Goal: Navigation & Orientation: Find specific page/section

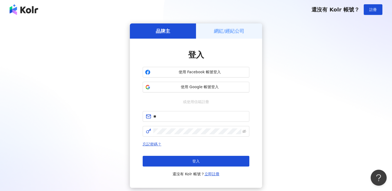
type input "*"
type input "**********"
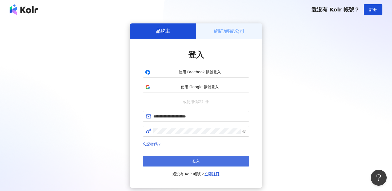
click at [177, 162] on button "登入" at bounding box center [196, 161] width 107 height 11
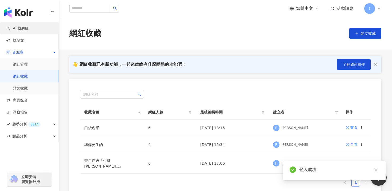
click at [26, 30] on link "AI 找網紅" at bounding box center [17, 28] width 22 height 5
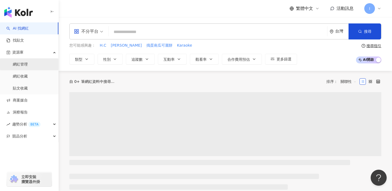
click at [23, 65] on link "網紅管理" at bounding box center [20, 64] width 15 height 5
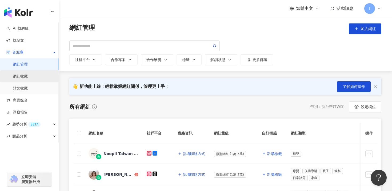
click at [21, 76] on link "網紅收藏" at bounding box center [20, 76] width 15 height 5
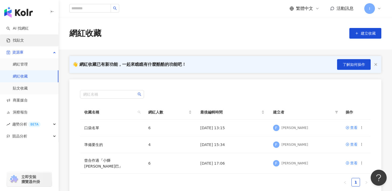
click at [23, 39] on link "找貼文" at bounding box center [15, 40] width 18 height 5
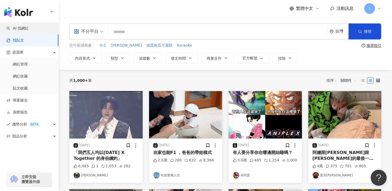
click at [19, 30] on link "AI 找網紅" at bounding box center [17, 28] width 22 height 5
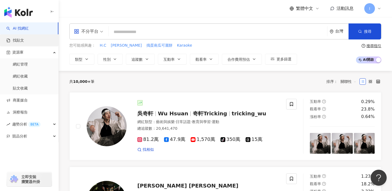
click at [17, 39] on link "找貼文" at bounding box center [15, 40] width 18 height 5
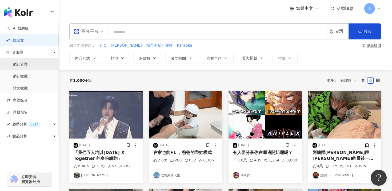
click at [21, 67] on link "網紅管理" at bounding box center [20, 64] width 15 height 5
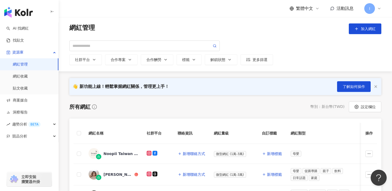
click at [28, 65] on link "網紅管理" at bounding box center [20, 64] width 15 height 5
click at [23, 31] on link "AI 找網紅" at bounding box center [17, 28] width 22 height 5
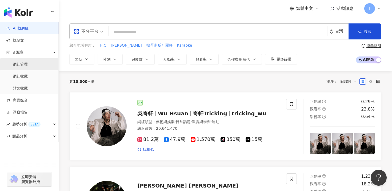
click at [23, 64] on link "網紅管理" at bounding box center [20, 64] width 15 height 5
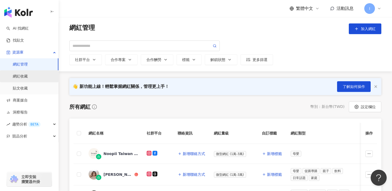
click at [21, 74] on link "網紅收藏" at bounding box center [20, 76] width 15 height 5
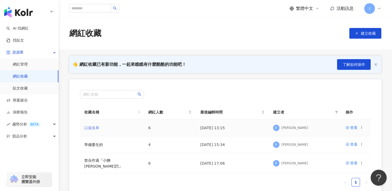
click at [90, 129] on link "口袋名單" at bounding box center [91, 128] width 15 height 4
